Goal: Communication & Community: Answer question/provide support

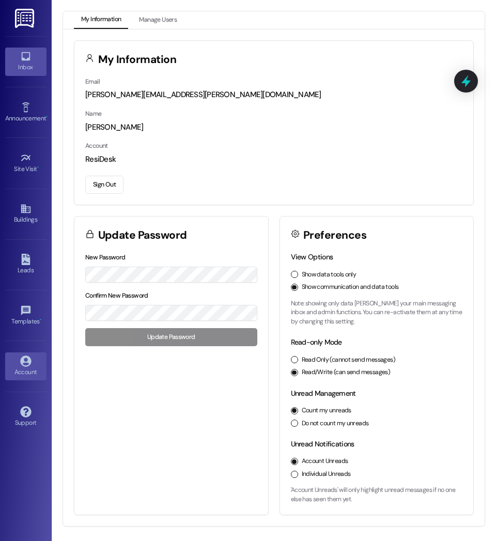
click at [25, 67] on div "Inbox" at bounding box center [26, 67] width 52 height 10
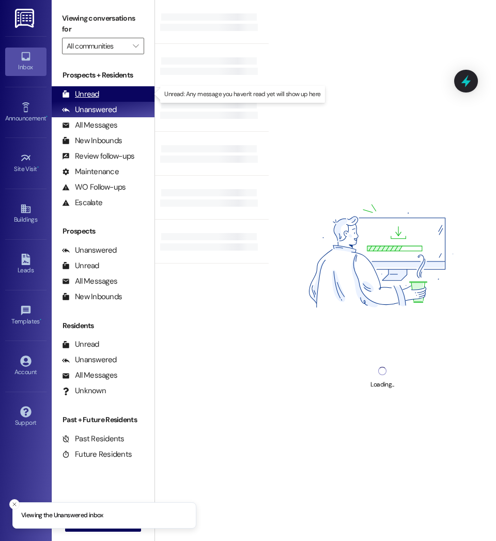
click at [86, 97] on div "Unread" at bounding box center [80, 94] width 37 height 11
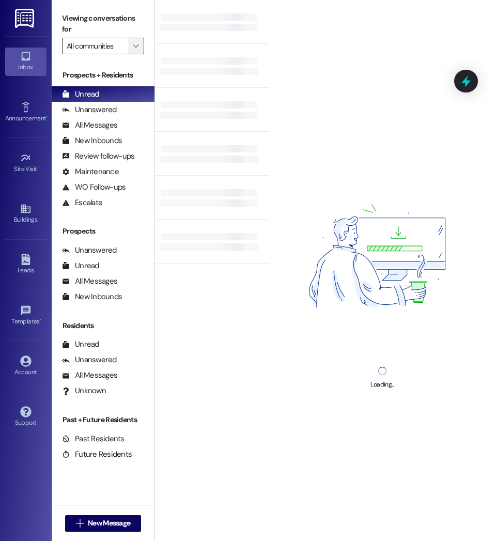
click at [140, 46] on span "" at bounding box center [136, 46] width 10 height 17
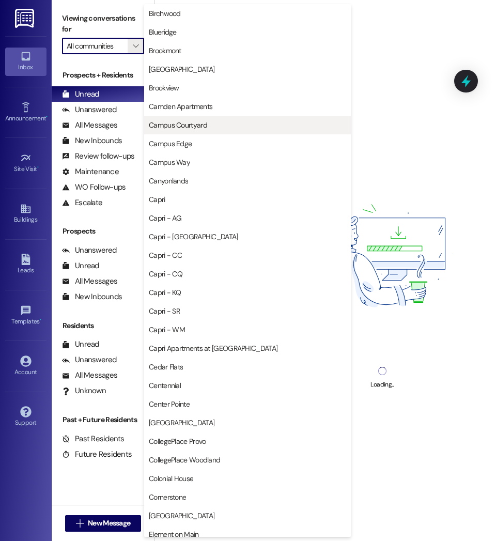
scroll to position [256, 0]
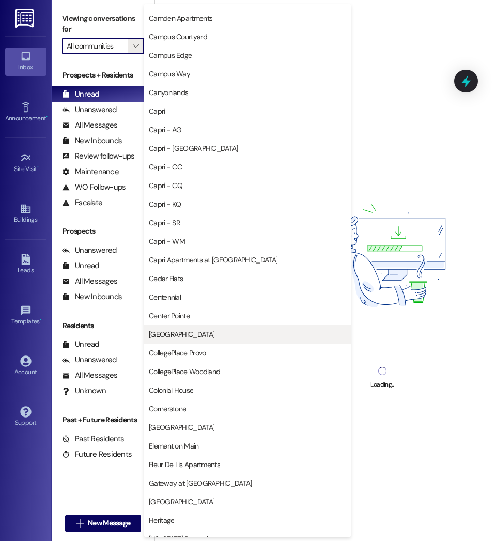
click at [183, 332] on span "[GEOGRAPHIC_DATA]" at bounding box center [182, 334] width 66 height 10
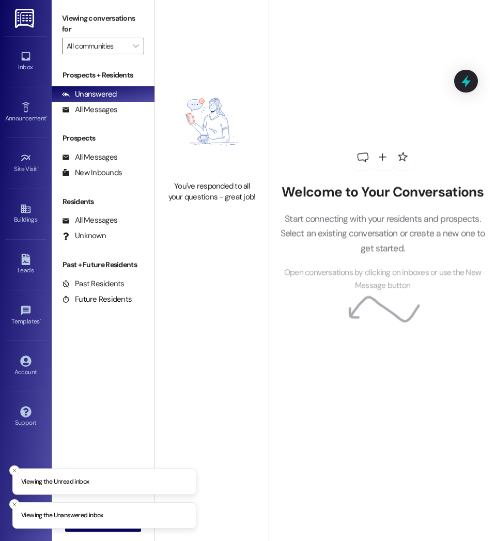
type input "[GEOGRAPHIC_DATA]"
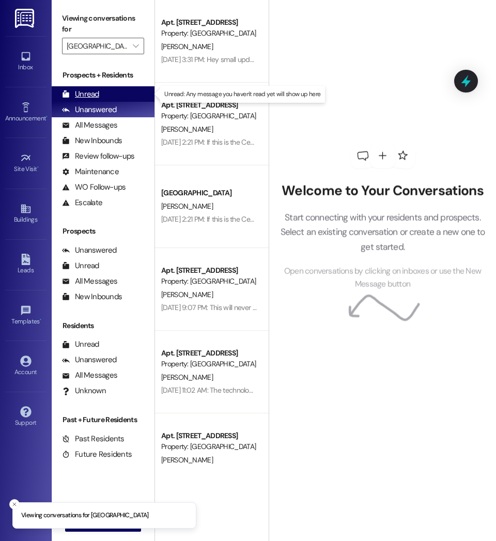
click at [102, 96] on div "Unread (0)" at bounding box center [103, 94] width 103 height 16
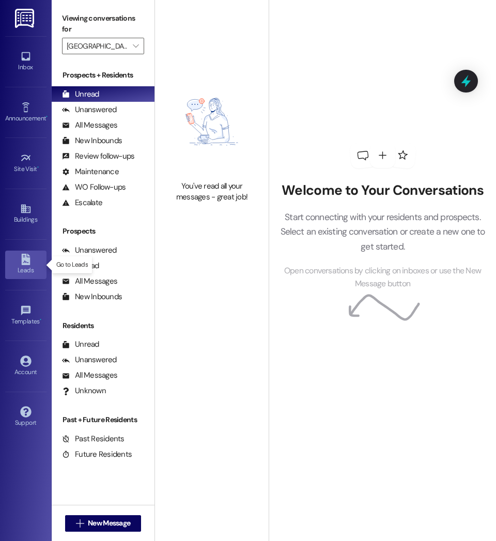
click at [34, 267] on div "Leads" at bounding box center [26, 270] width 52 height 10
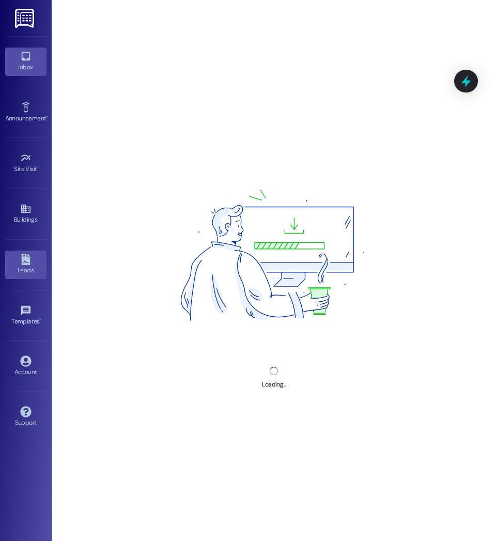
click at [29, 63] on div "Inbox" at bounding box center [26, 67] width 52 height 10
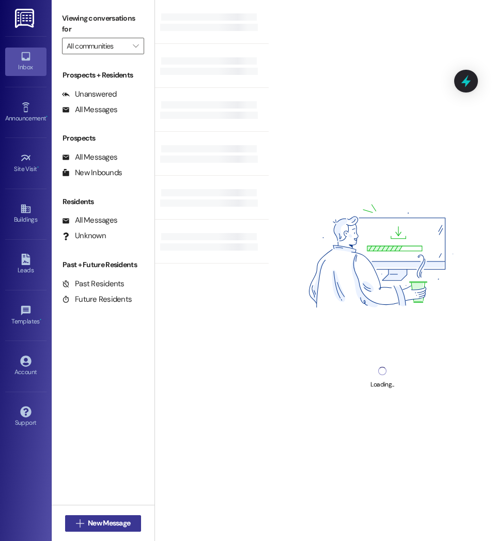
click at [117, 521] on span "New Message" at bounding box center [109, 523] width 42 height 11
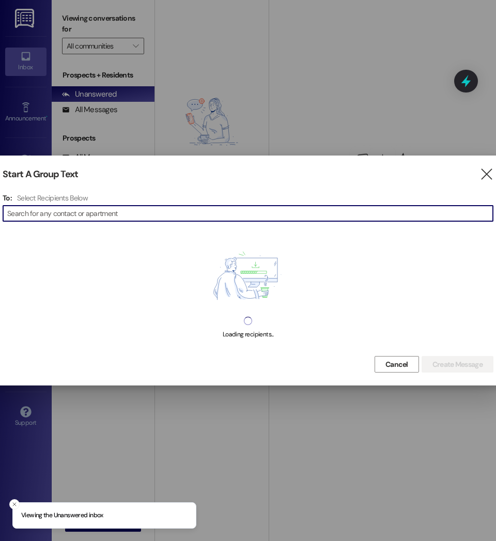
click at [218, 215] on input at bounding box center [250, 213] width 486 height 14
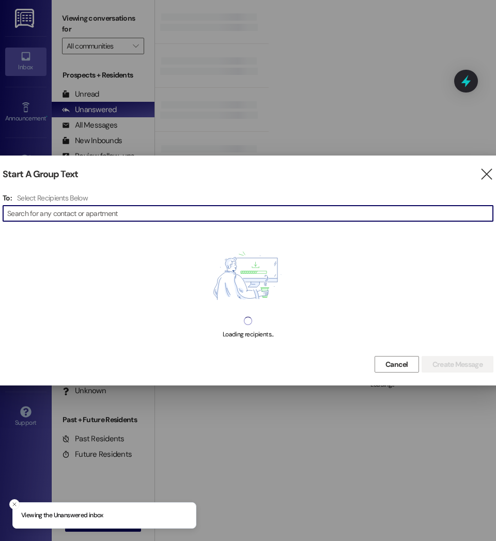
click at [175, 217] on input at bounding box center [250, 213] width 486 height 14
click at [189, 208] on input at bounding box center [250, 213] width 486 height 14
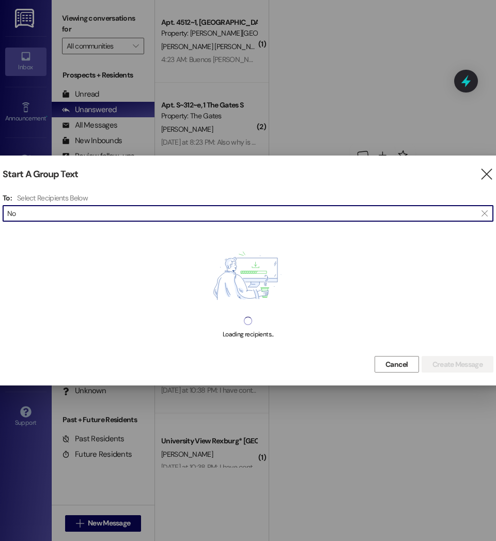
type input "N"
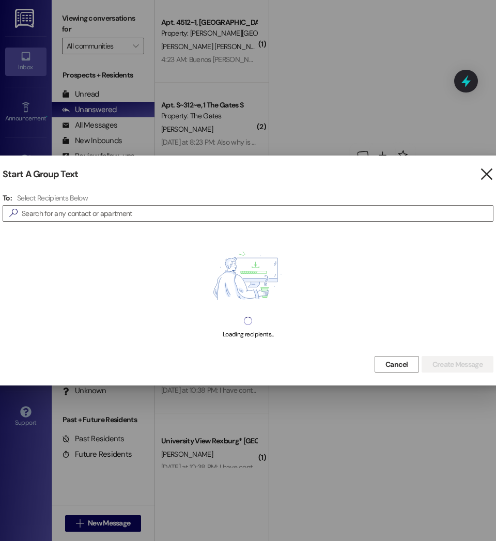
click at [480, 171] on icon "" at bounding box center [487, 174] width 14 height 11
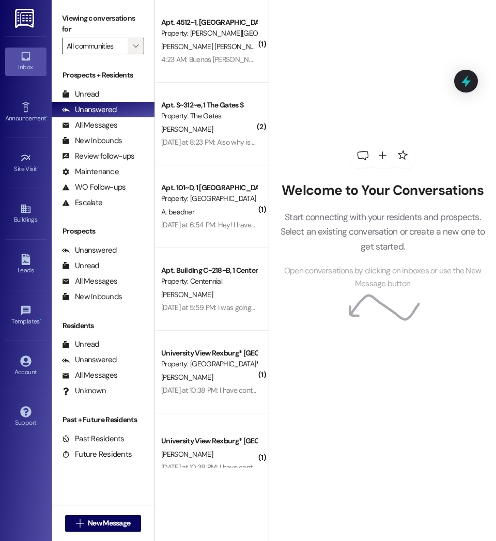
click at [135, 40] on span "" at bounding box center [136, 46] width 10 height 17
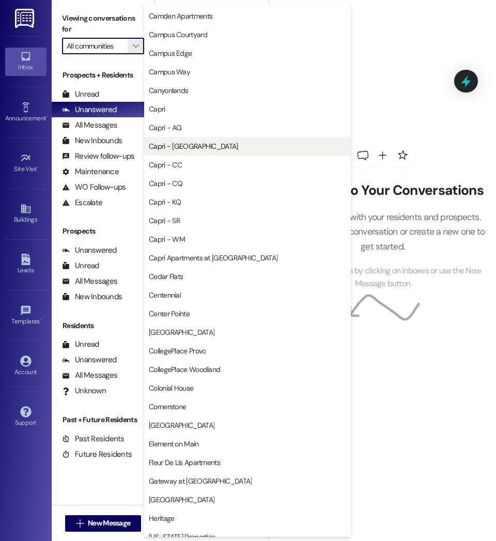
scroll to position [259, 0]
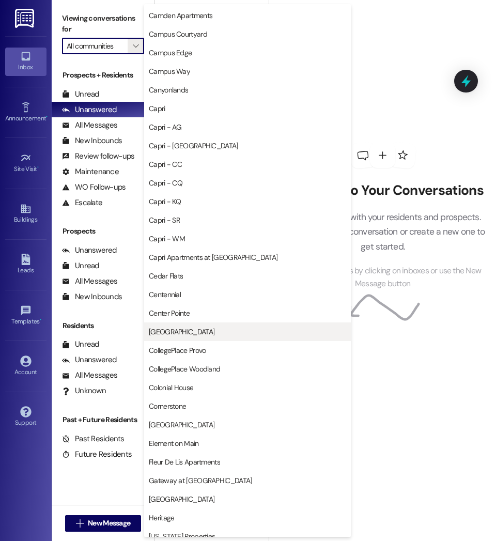
click at [188, 332] on span "[GEOGRAPHIC_DATA]" at bounding box center [247, 332] width 197 height 10
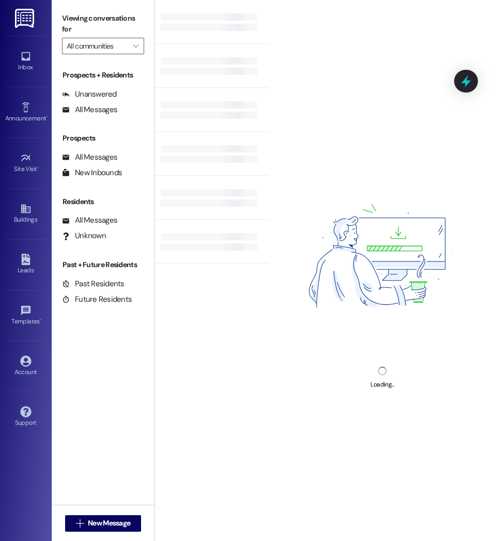
type input "[GEOGRAPHIC_DATA]"
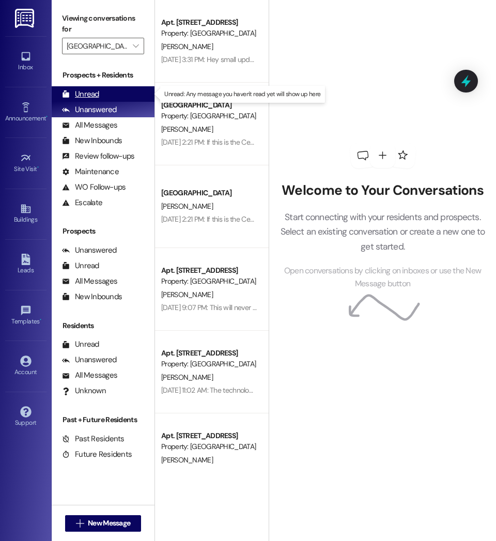
click at [85, 98] on div "Unread" at bounding box center [80, 94] width 37 height 11
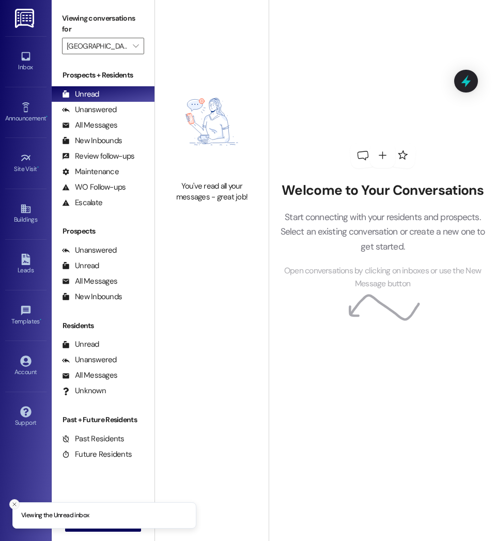
click at [15, 508] on button "Close toast" at bounding box center [14, 504] width 10 height 10
click at [90, 522] on span "New Message" at bounding box center [109, 523] width 42 height 11
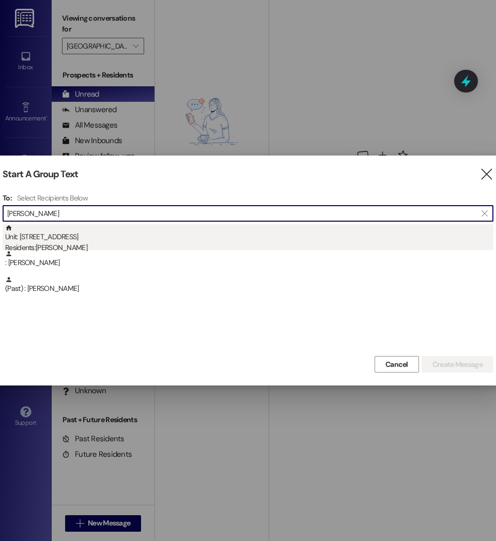
type input "[PERSON_NAME]"
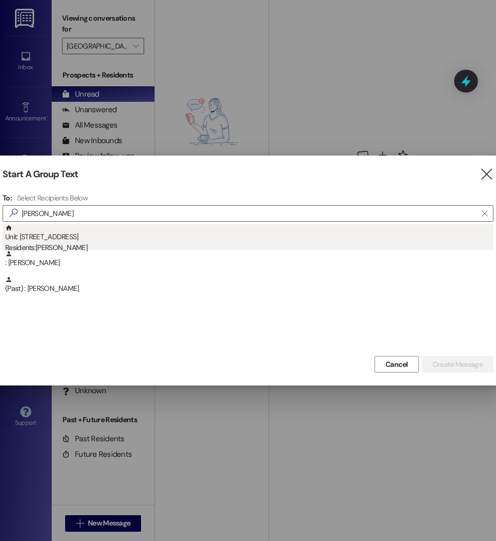
click at [68, 245] on div "Residents: [PERSON_NAME]" at bounding box center [249, 247] width 488 height 11
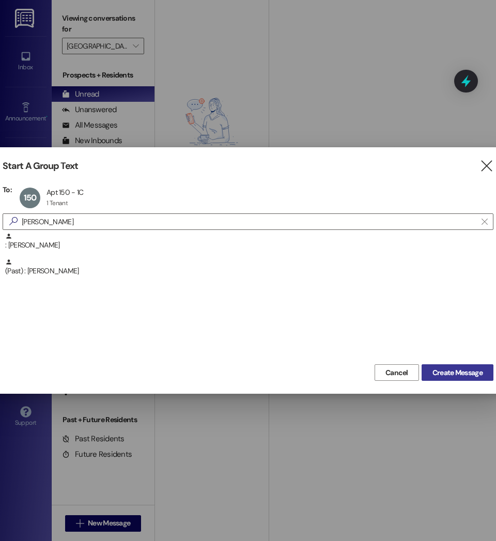
click at [466, 373] on span "Create Message" at bounding box center [458, 372] width 50 height 11
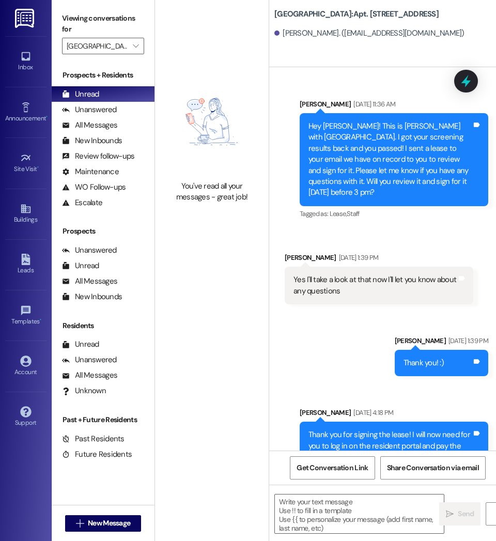
scroll to position [38469, 0]
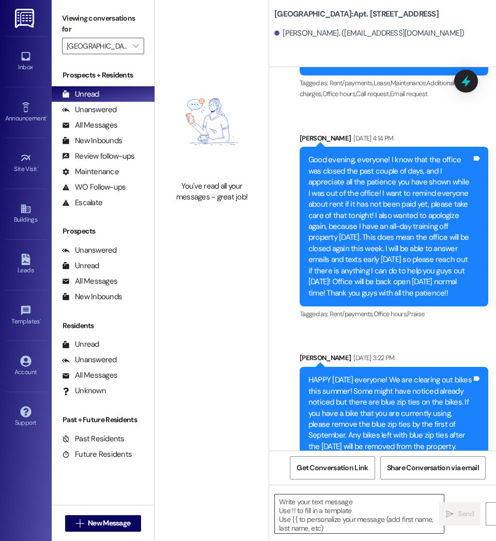
click at [358, 523] on textarea at bounding box center [359, 514] width 169 height 39
